Goal: Information Seeking & Learning: Learn about a topic

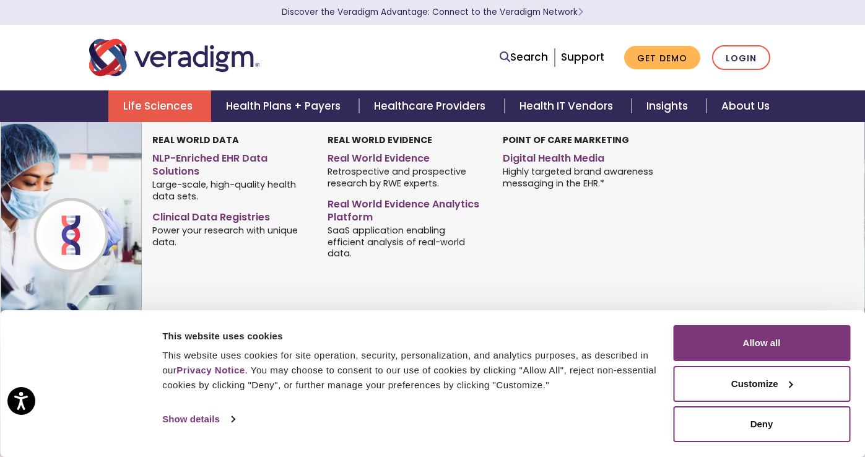
click at [171, 110] on link "Life Sciences" at bounding box center [159, 106] width 103 height 32
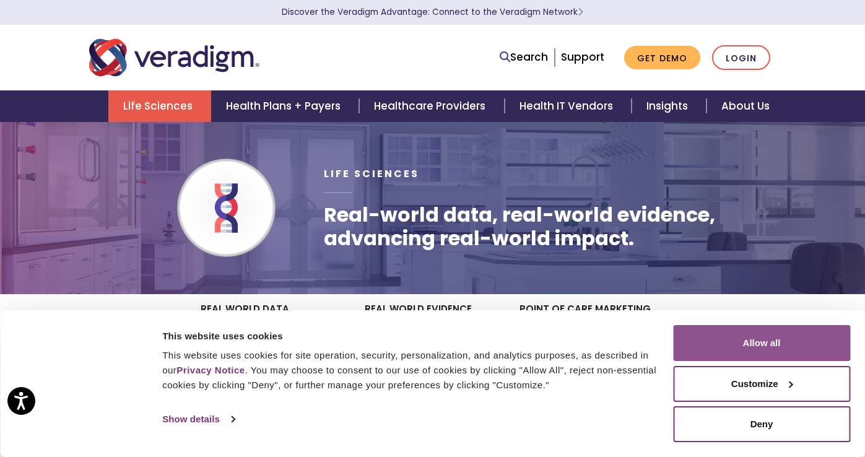
click at [763, 344] on button "Allow all" at bounding box center [761, 343] width 177 height 36
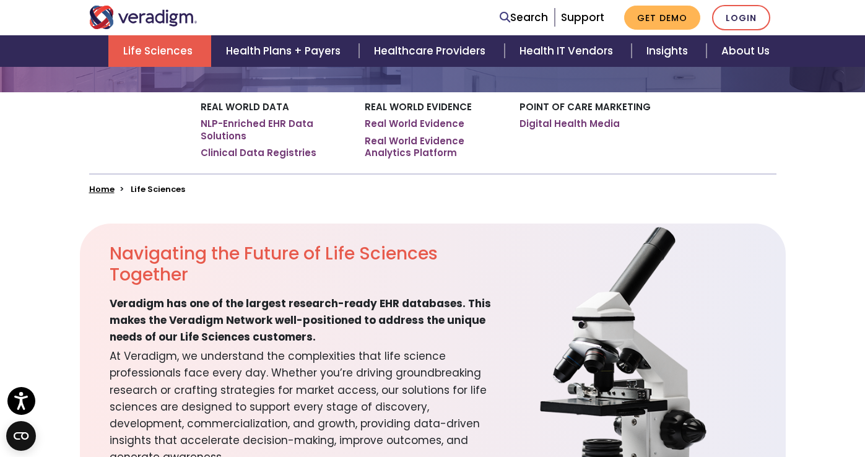
scroll to position [180, 0]
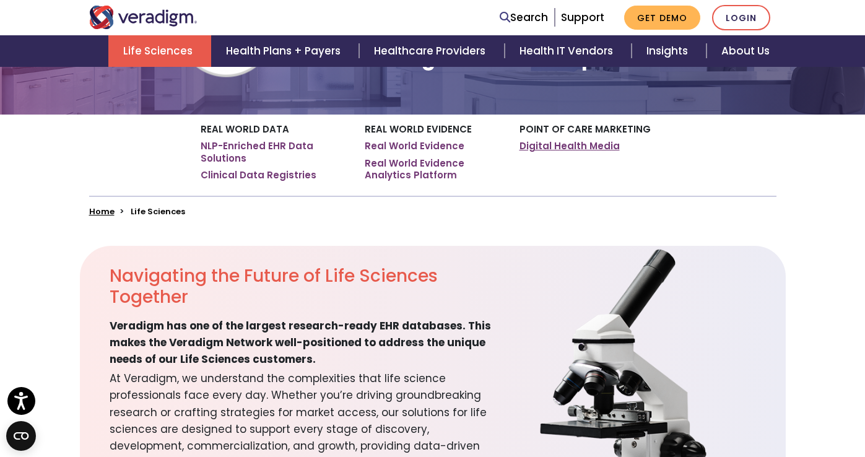
click at [595, 147] on link "Digital Health Media" at bounding box center [570, 146] width 100 height 12
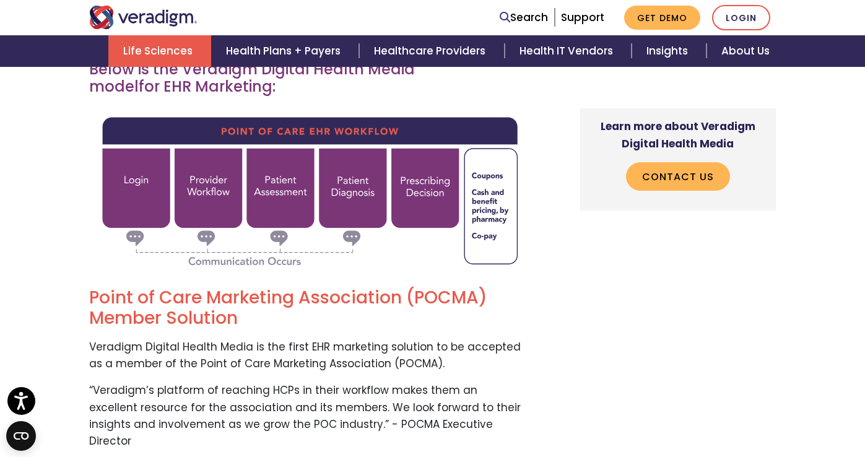
scroll to position [2882, 0]
